Goal: Book appointment/travel/reservation

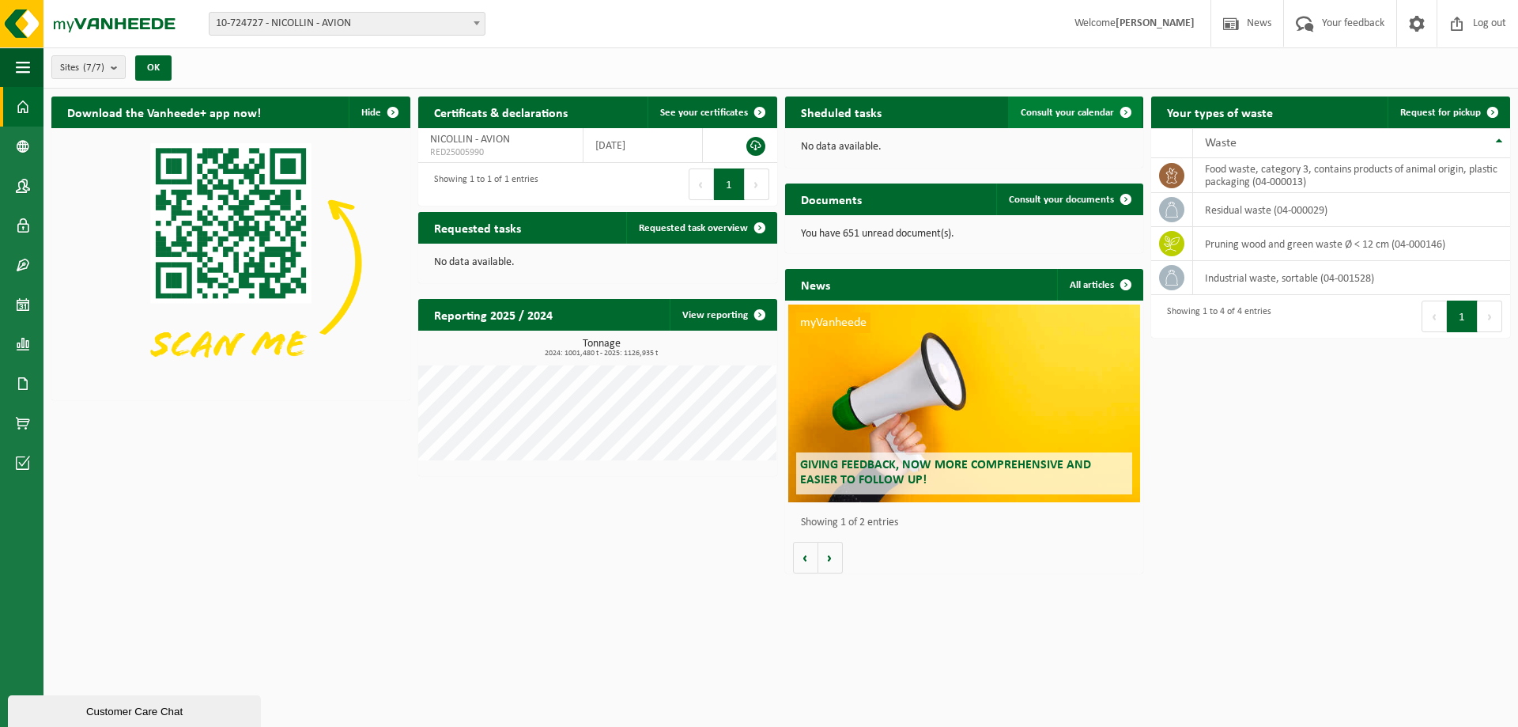
click at [1098, 111] on span "Consult your calendar" at bounding box center [1067, 113] width 93 height 10
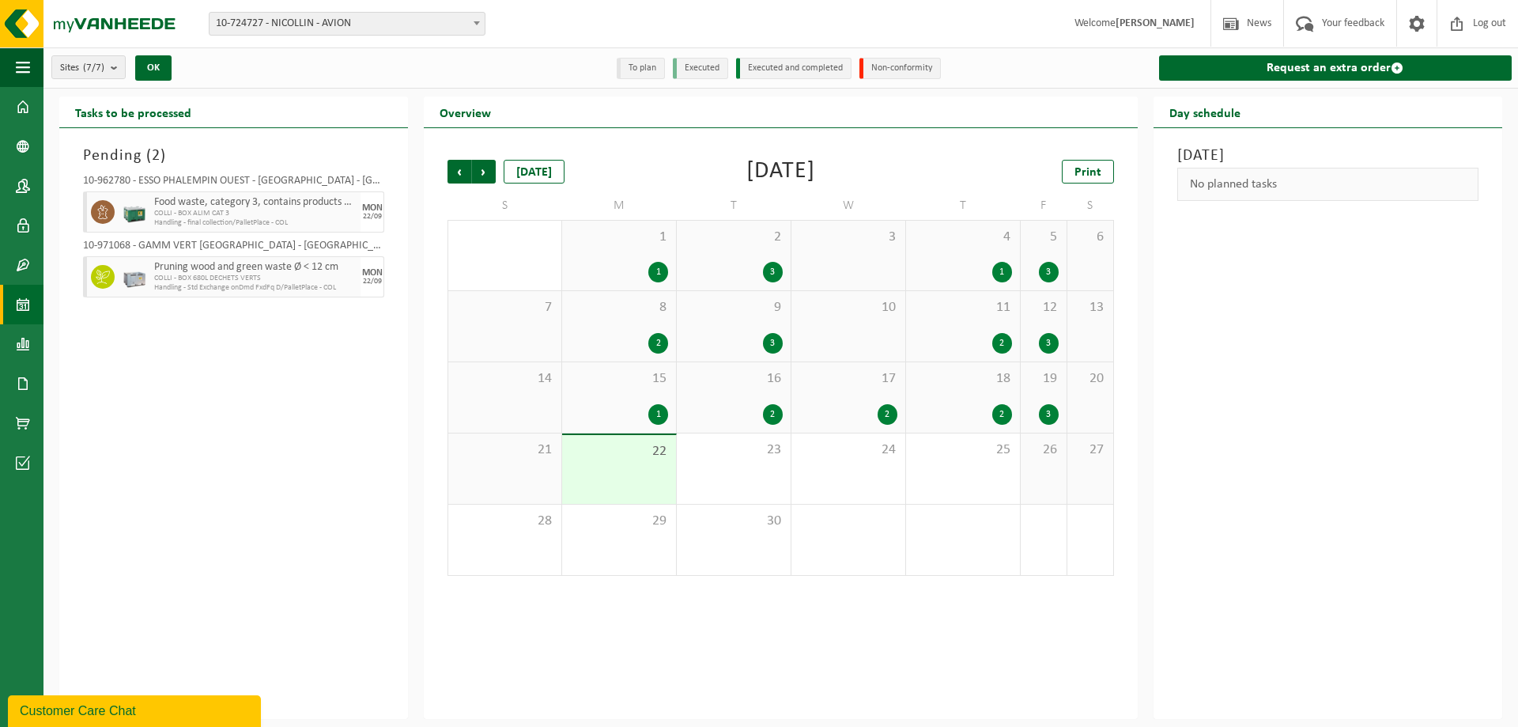
click at [174, 263] on span "Pruning wood and green waste Ø < 12 cm" at bounding box center [255, 267] width 202 height 13
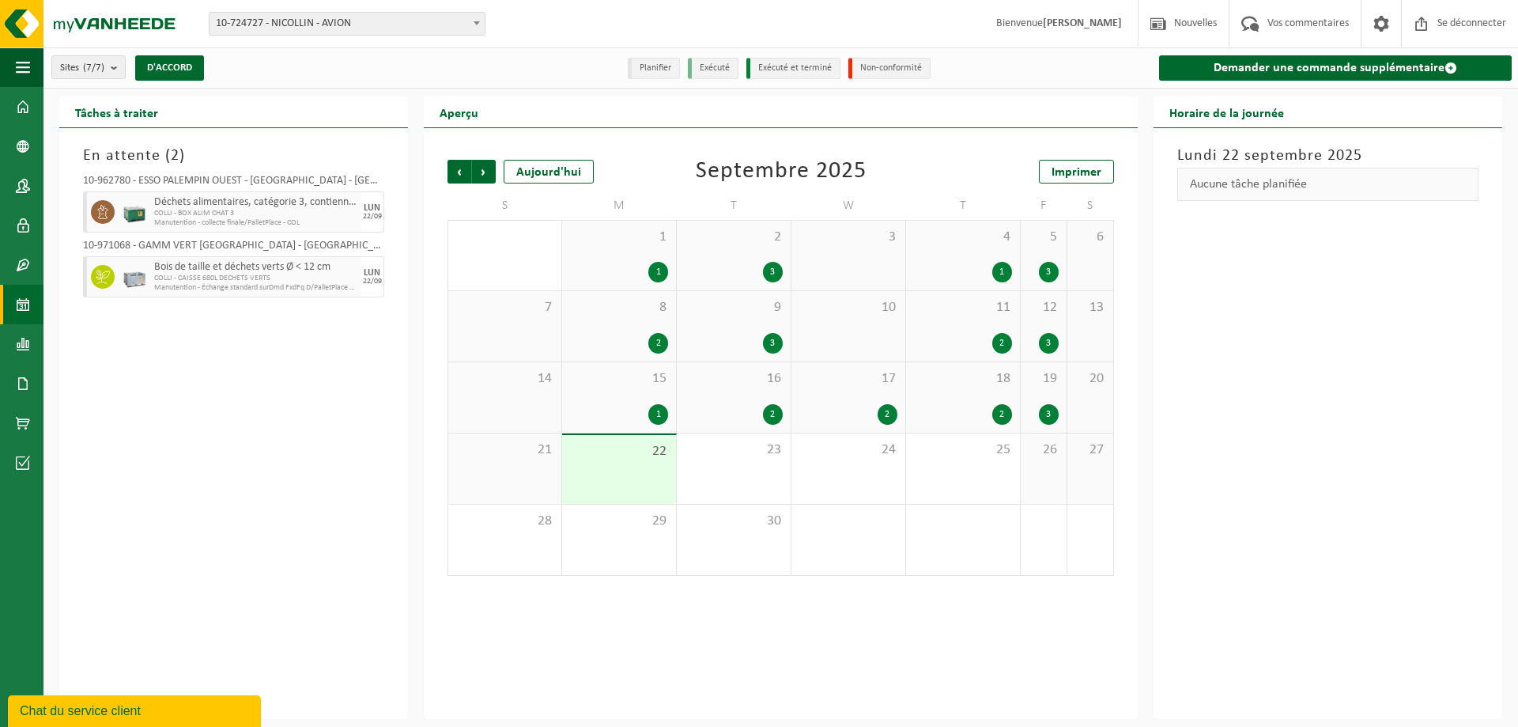
click at [1328, 420] on div "[DATE] Aucune tâche planifiée" at bounding box center [1327, 423] width 349 height 591
click at [168, 62] on font "D'ACCORD" at bounding box center [169, 67] width 45 height 10
click at [179, 72] on font "D'ACCORD" at bounding box center [169, 67] width 45 height 10
